Goal: Find specific page/section

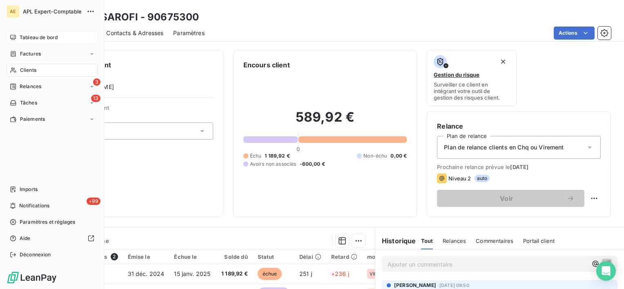
click at [15, 40] on icon at bounding box center [13, 37] width 7 height 7
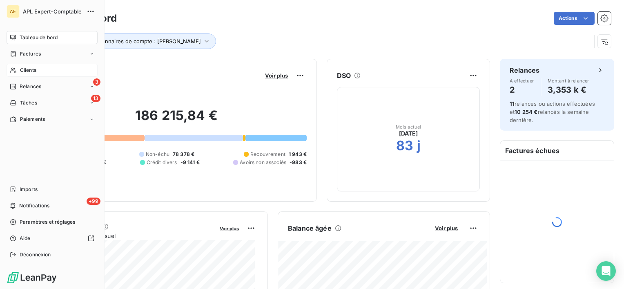
click at [16, 68] on div "Clients" at bounding box center [52, 70] width 91 height 13
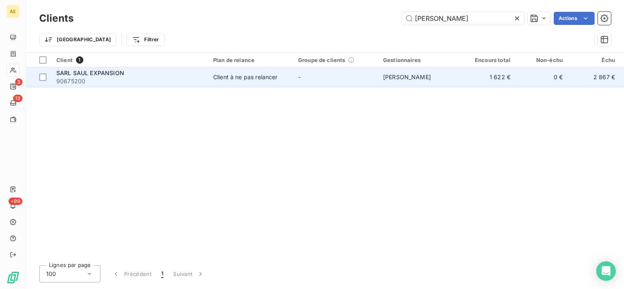
type input "[PERSON_NAME]"
click at [124, 70] on div "SARL SAUL EXPANSION" at bounding box center [129, 73] width 147 height 8
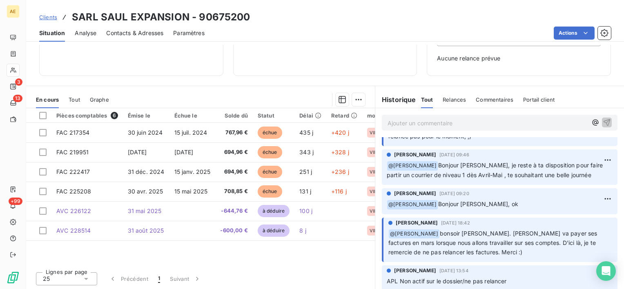
scroll to position [204, 0]
